Goal: Information Seeking & Learning: Learn about a topic

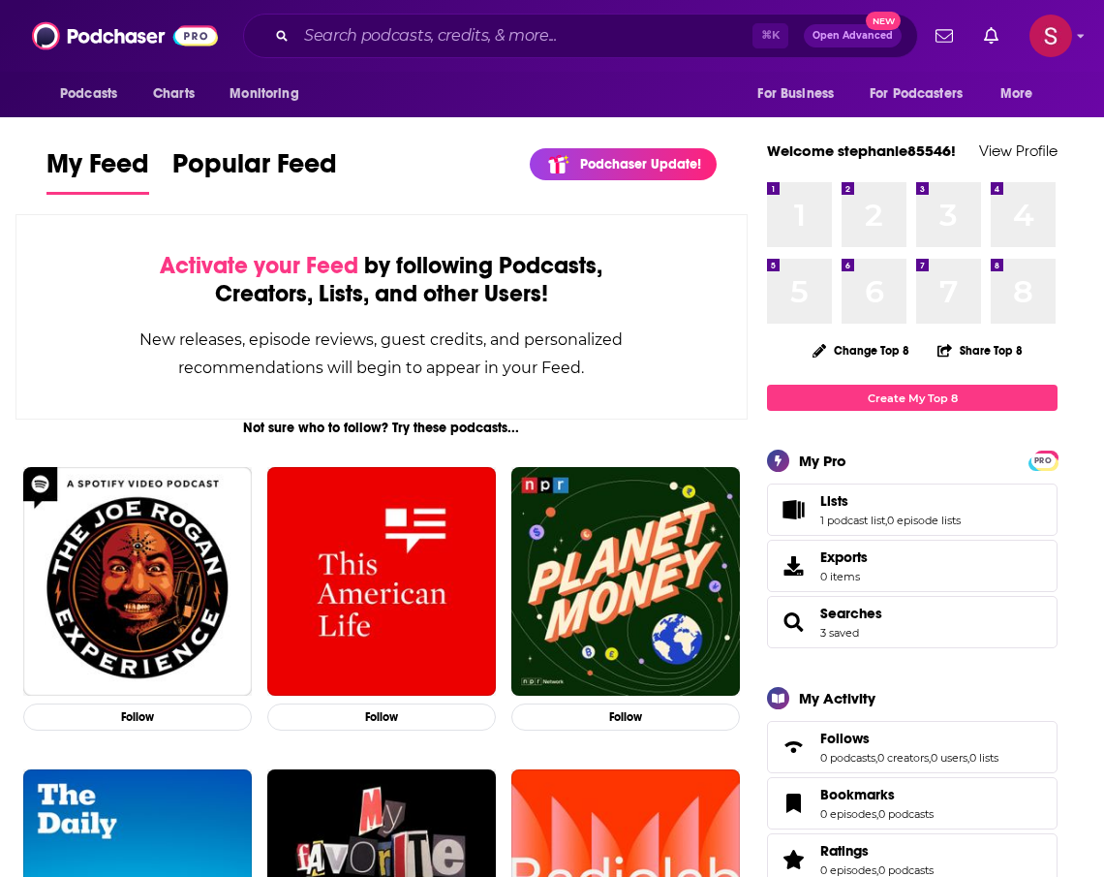
click at [406, 76] on div "Podcasts Charts Monitoring For Business For Podcasters More" at bounding box center [552, 95] width 1104 height 46
click at [397, 41] on input "Search podcasts, credits, & more..." at bounding box center [524, 35] width 456 height 31
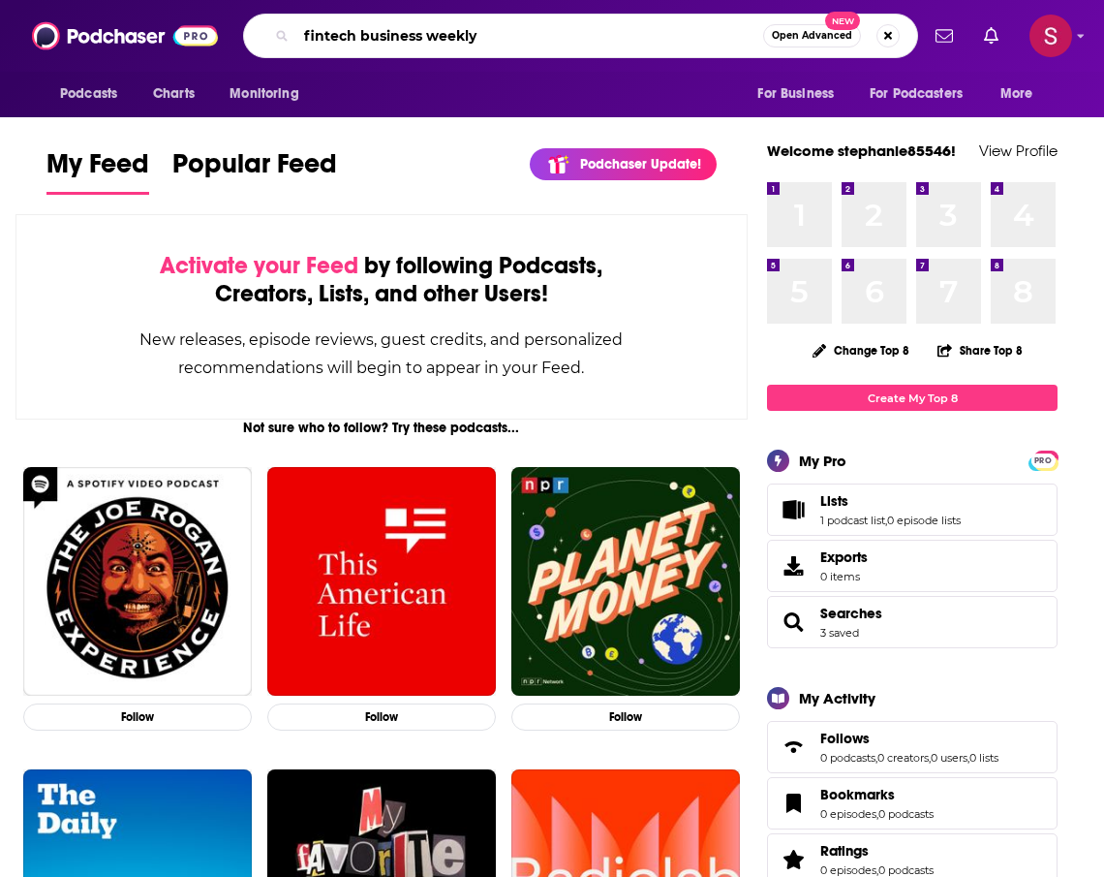
type input "fintech business weekly"
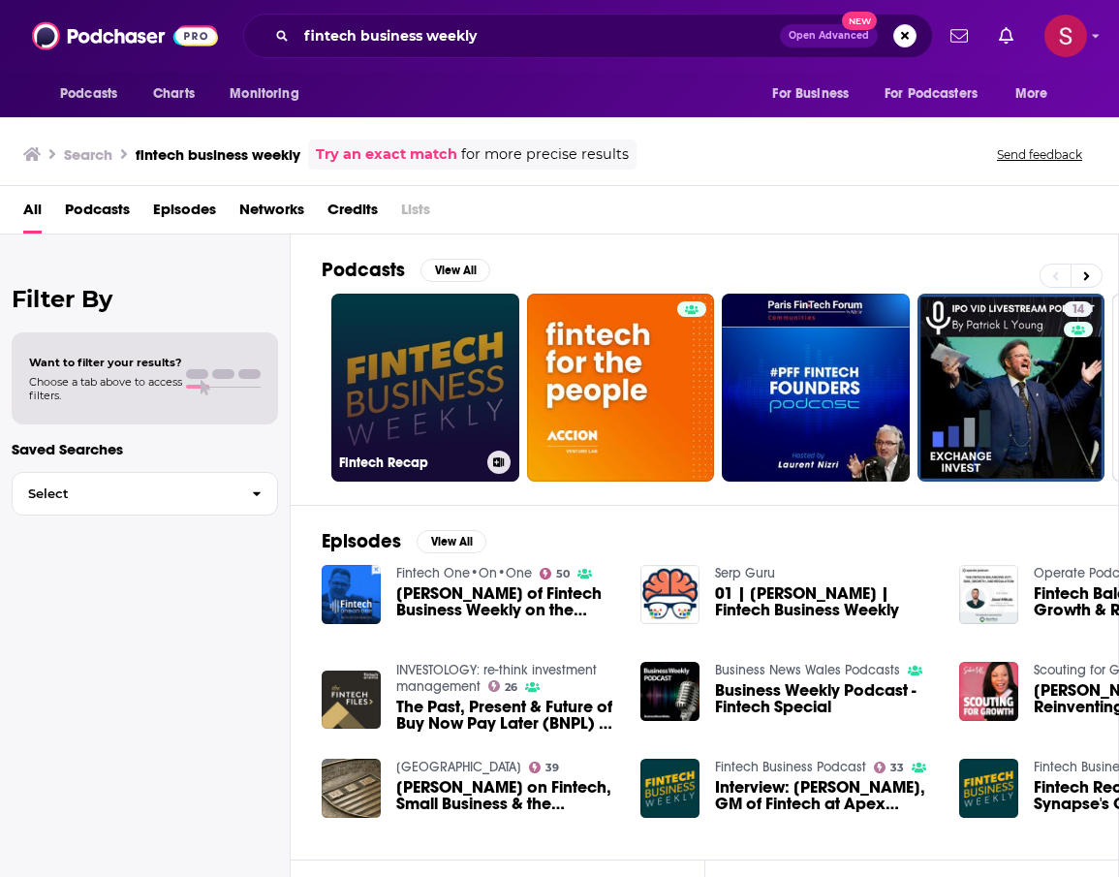
click at [475, 397] on link "Fintech Recap" at bounding box center [425, 387] width 188 height 188
